Goal: Transaction & Acquisition: Purchase product/service

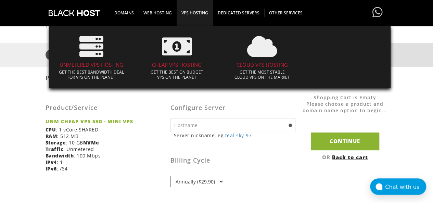
scroll to position [69, 0]
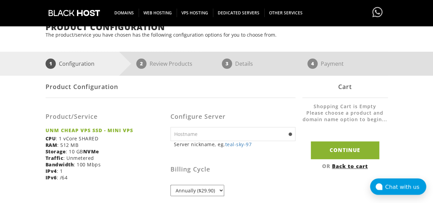
click at [197, 192] on select "Annually ($29.90)" at bounding box center [198, 190] width 54 height 11
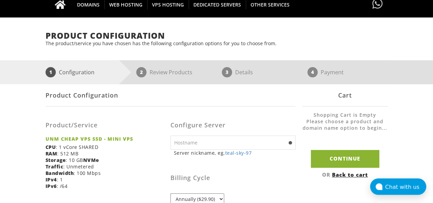
scroll to position [34, 0]
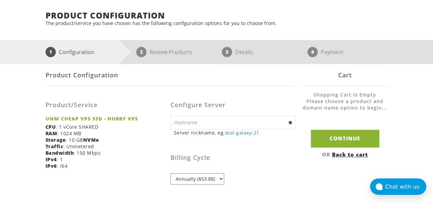
scroll to position [103, 0]
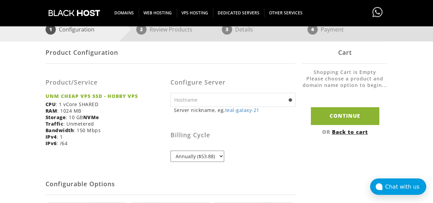
click at [190, 159] on select "Annually ($53.88)" at bounding box center [198, 156] width 54 height 11
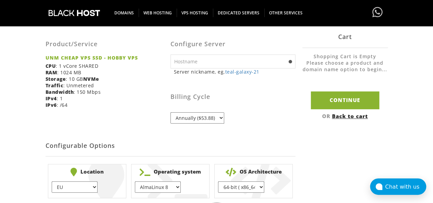
scroll to position [137, 0]
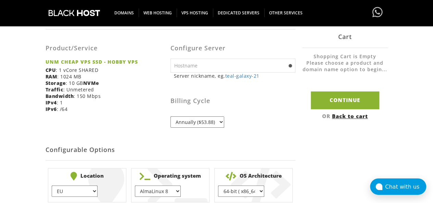
click at [71, 189] on select "EU } USA } London } Amsterdam } Vienna } Chicago }" at bounding box center [75, 191] width 46 height 11
click at [185, 126] on select "Annually ($53.88)" at bounding box center [198, 121] width 54 height 11
click at [185, 124] on select "Annually ($53.88)" at bounding box center [198, 121] width 54 height 11
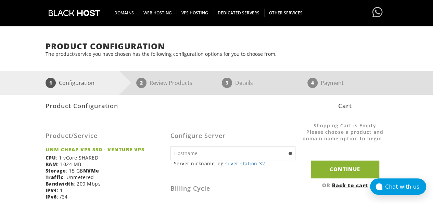
scroll to position [103, 0]
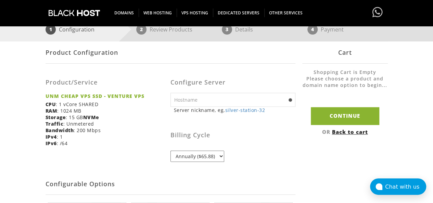
click at [193, 157] on select "Annually ($65.88)" at bounding box center [198, 156] width 54 height 11
